Goal: Download file/media

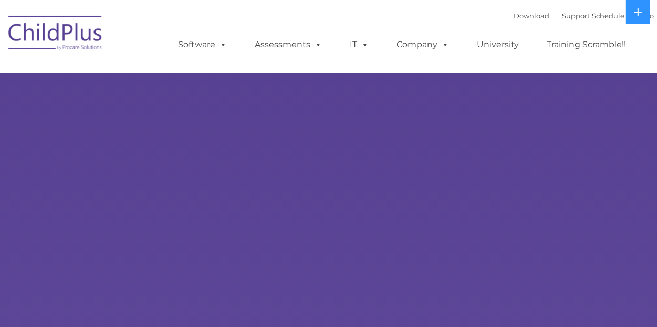
select select "MEDIUM"
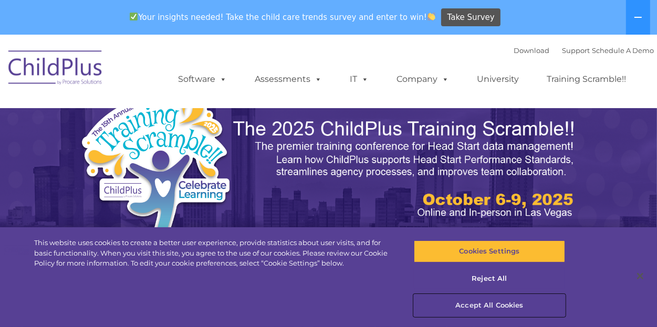
click at [496, 306] on button "Accept All Cookies" at bounding box center [489, 306] width 151 height 22
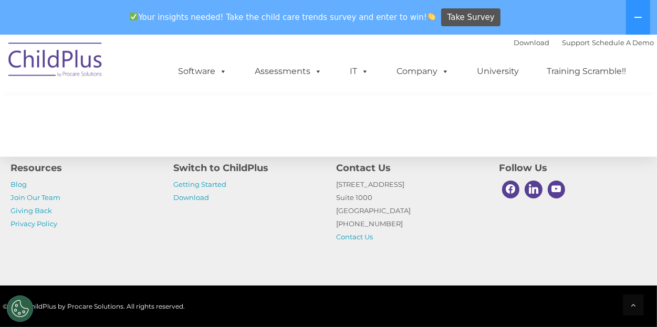
scroll to position [1290, 0]
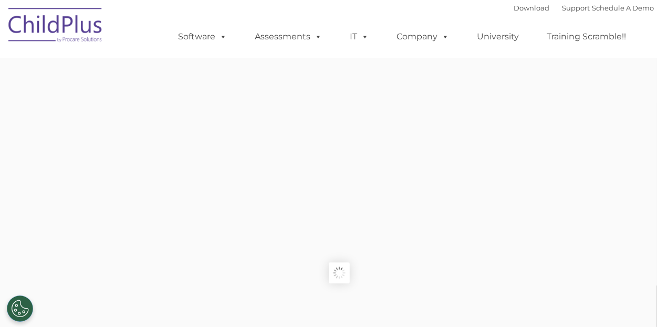
type input ""
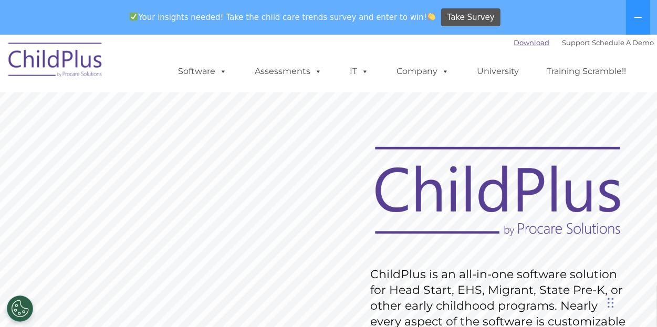
click at [524, 44] on link "Download" at bounding box center [532, 42] width 36 height 8
